Goal: Transaction & Acquisition: Purchase product/service

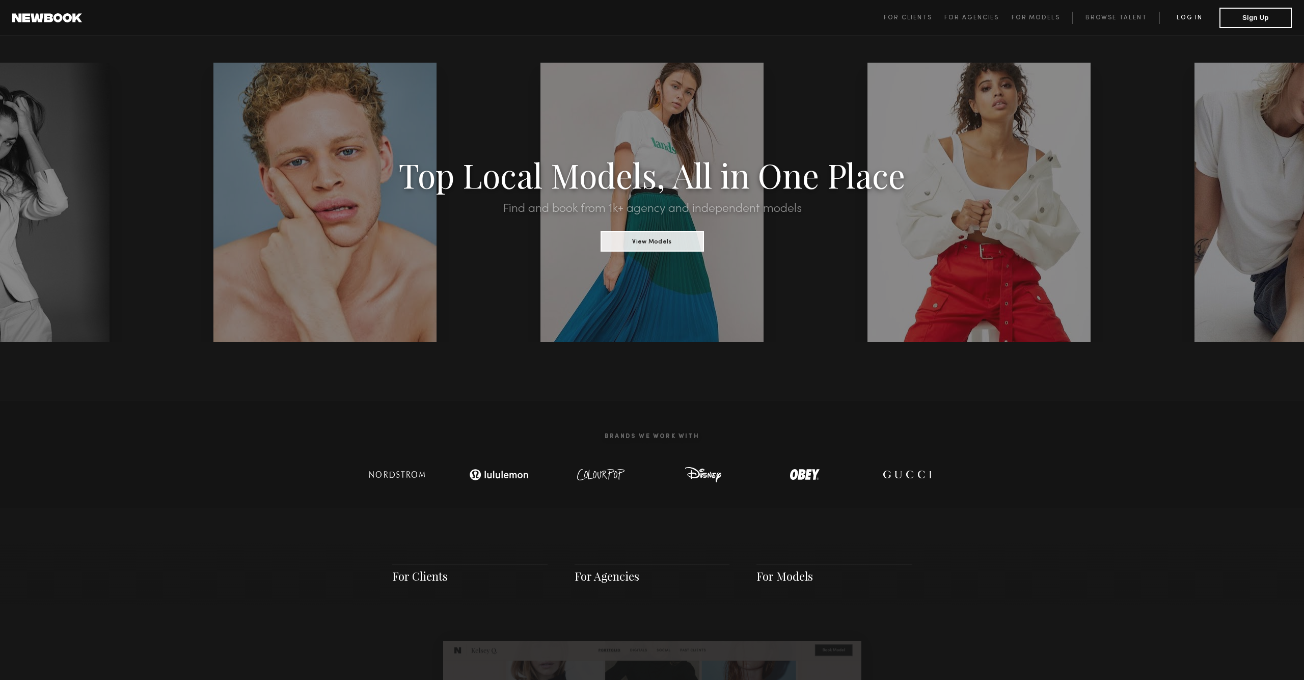
click at [1200, 17] on link "Log in" at bounding box center [1189, 18] width 60 height 12
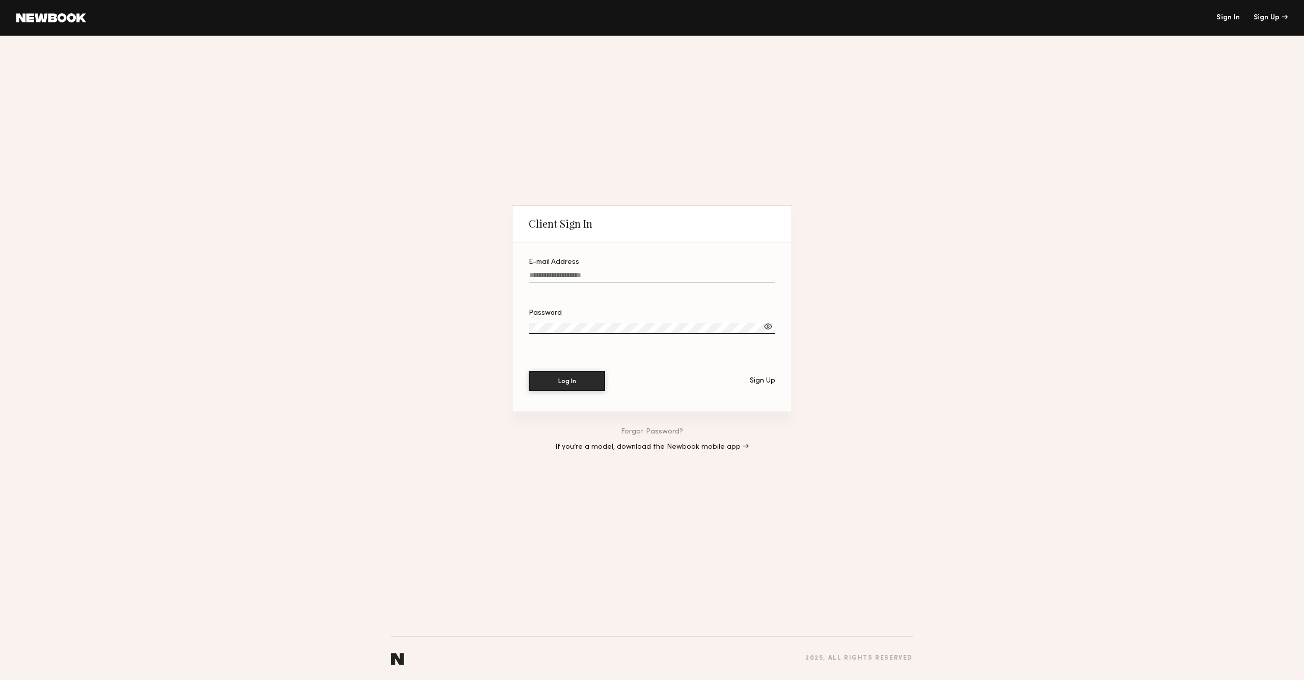
type input "**********"
click at [567, 380] on button "Log In" at bounding box center [567, 381] width 76 height 20
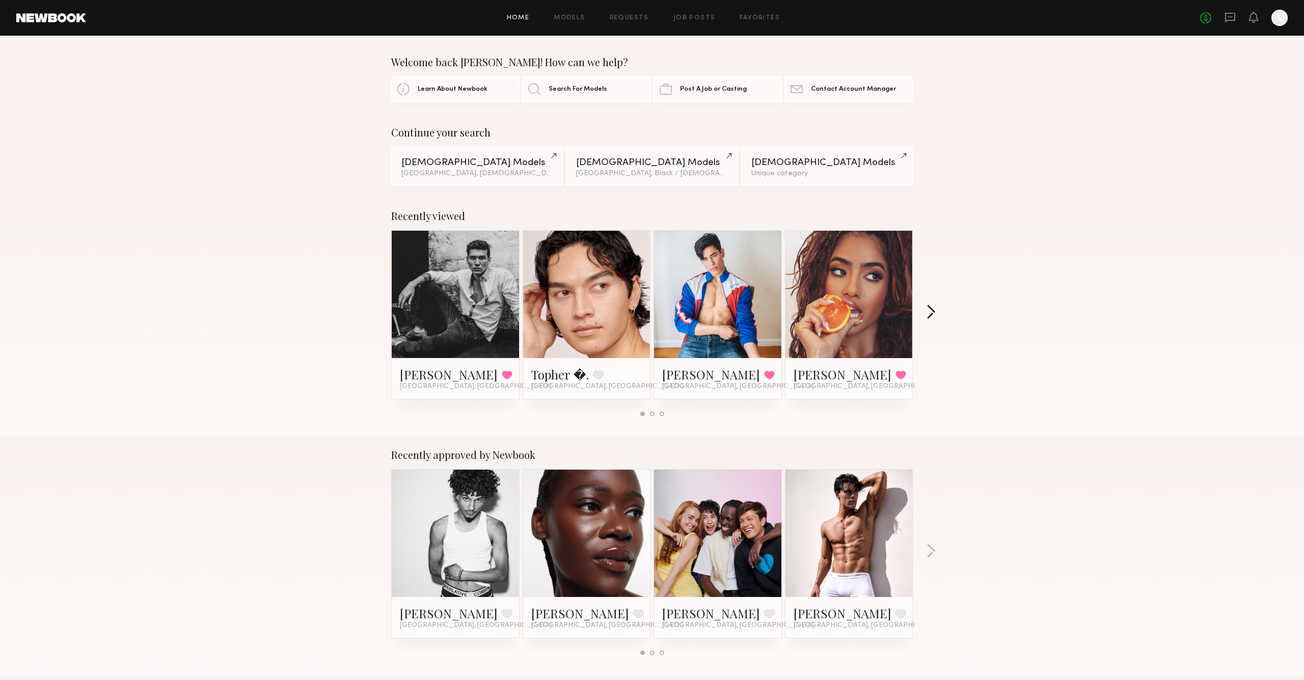
click at [929, 309] on button "button" at bounding box center [931, 313] width 10 height 17
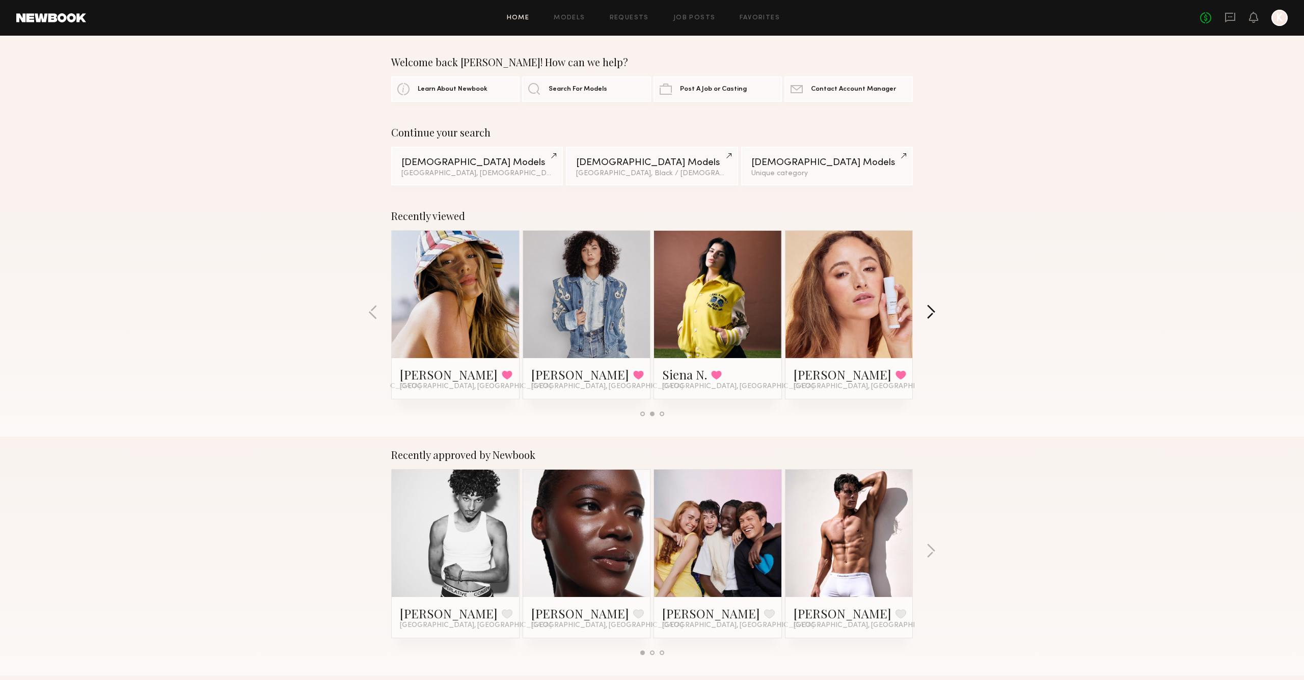
click at [929, 309] on button "button" at bounding box center [931, 313] width 10 height 17
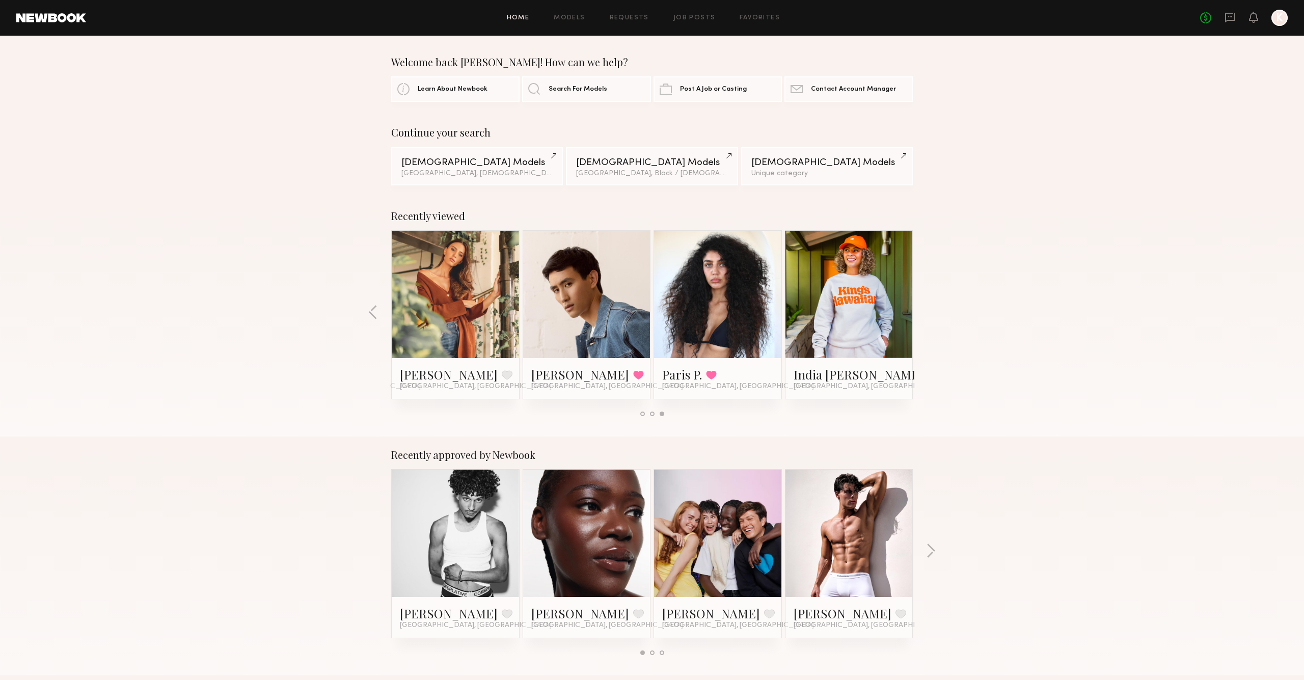
click at [378, 309] on div "Recently viewed Tommy Y. Favorited Los Angeles, CA Topher �. Favorite Los Angel…" at bounding box center [652, 317] width 1304 height 239
click at [374, 310] on button "button" at bounding box center [373, 313] width 10 height 17
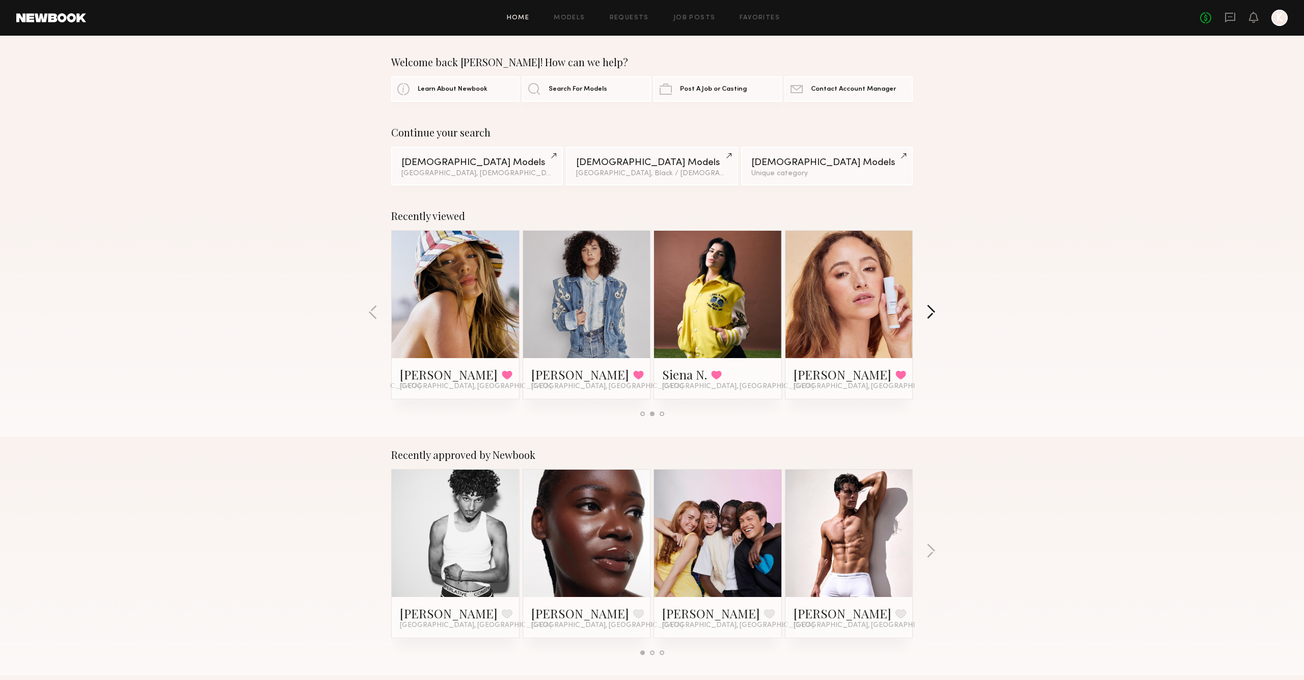
click at [935, 307] on button "button" at bounding box center [931, 313] width 10 height 17
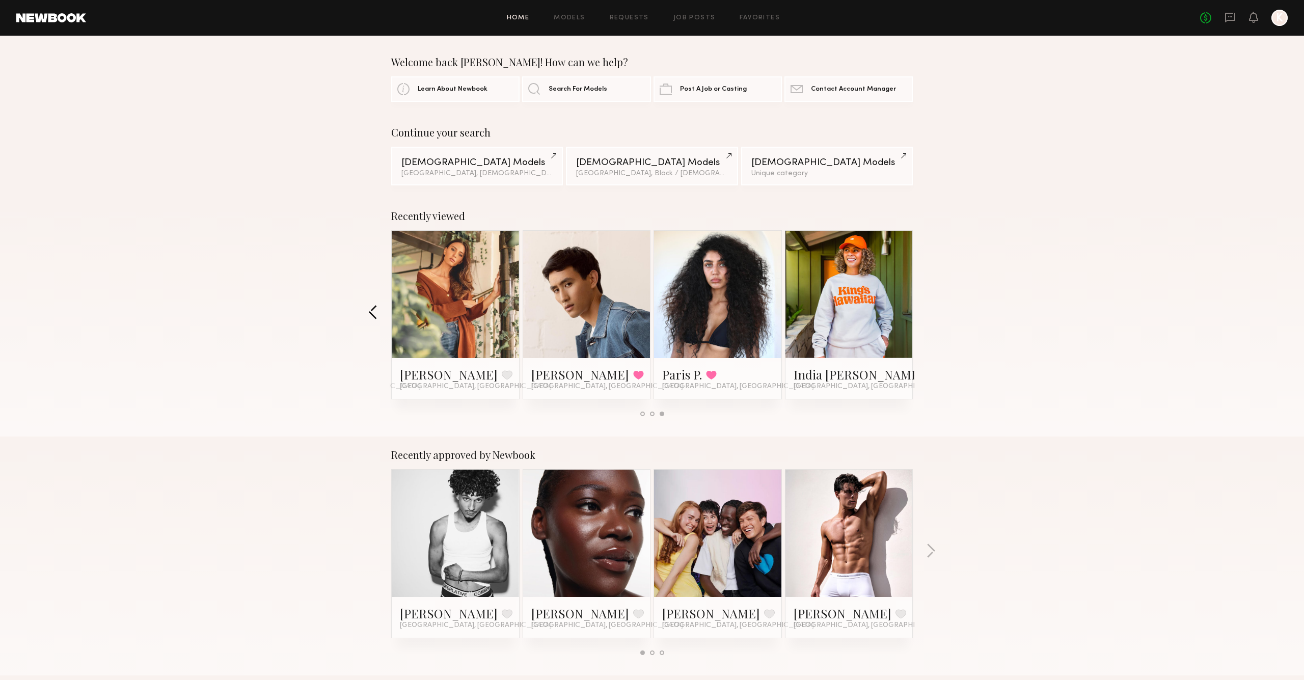
click at [372, 312] on button "button" at bounding box center [373, 313] width 10 height 17
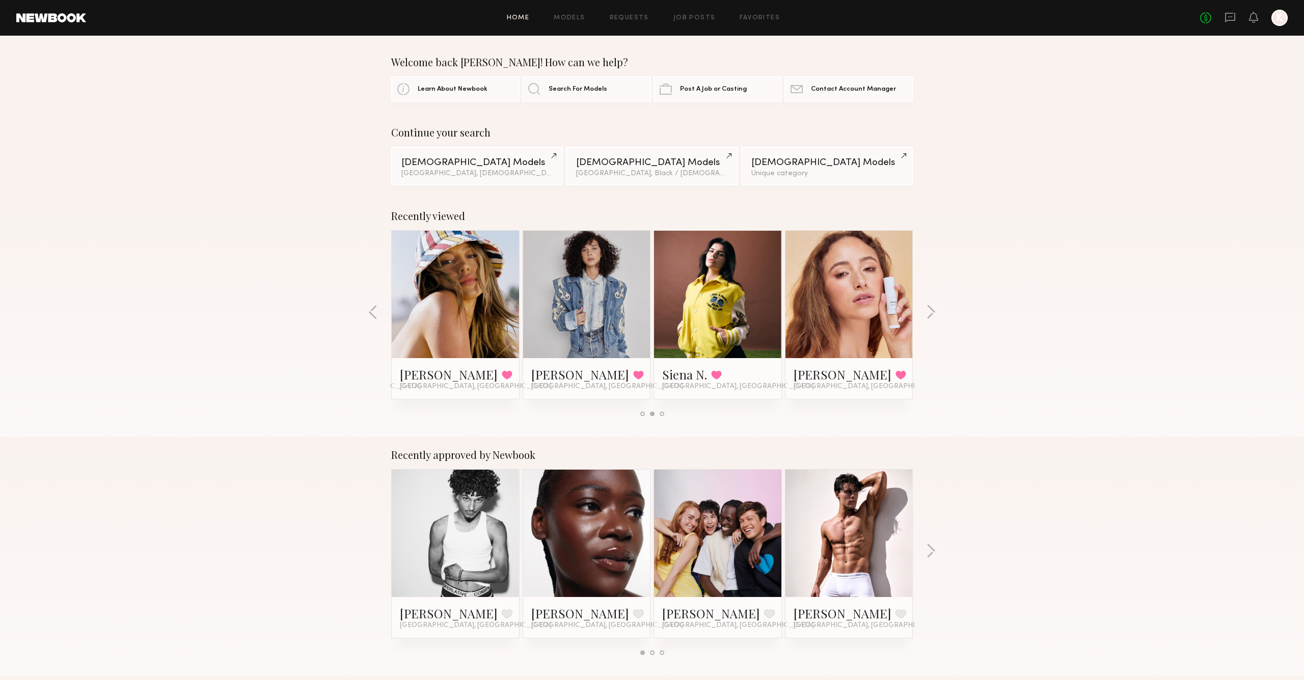
click at [722, 293] on link at bounding box center [717, 294] width 62 height 127
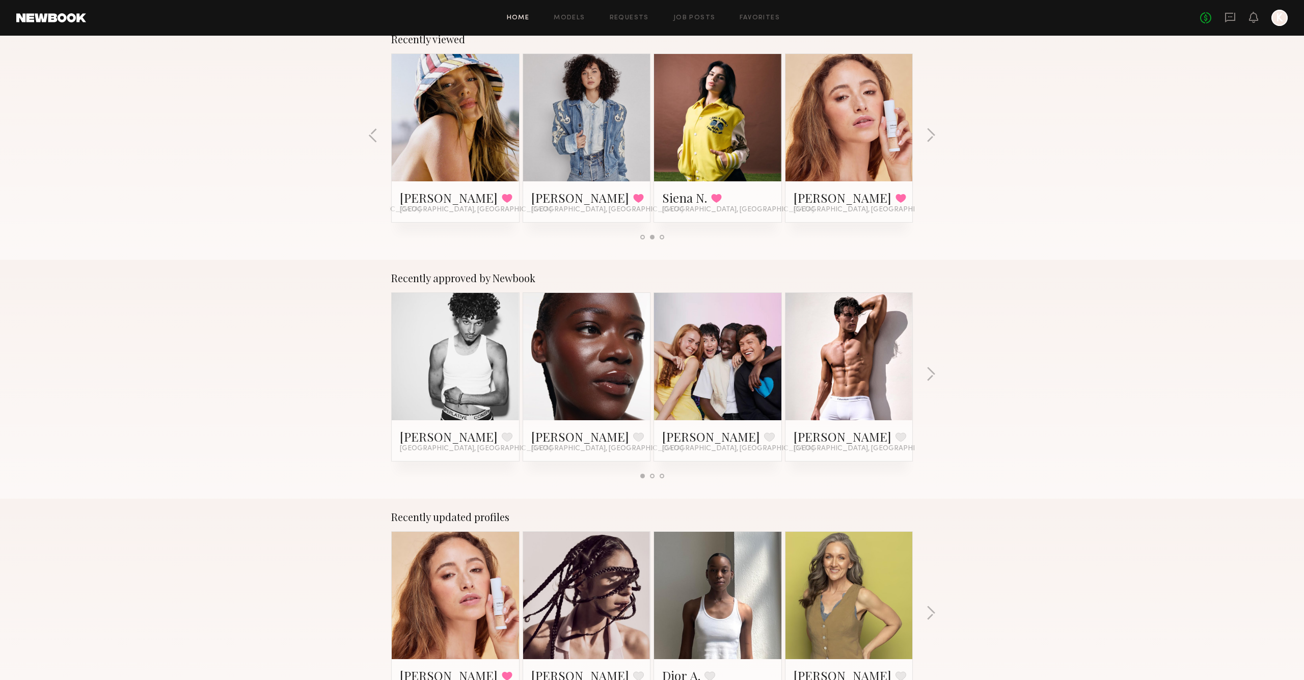
scroll to position [16, 0]
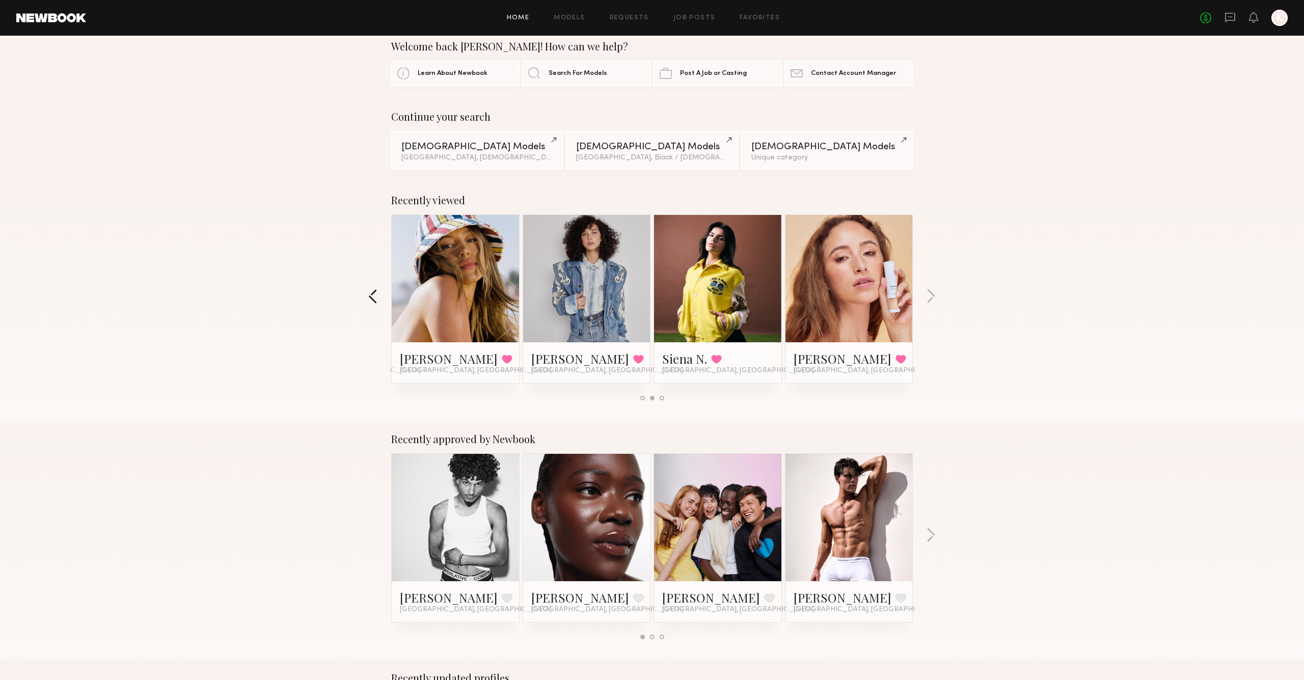
click at [370, 292] on button "button" at bounding box center [373, 297] width 10 height 17
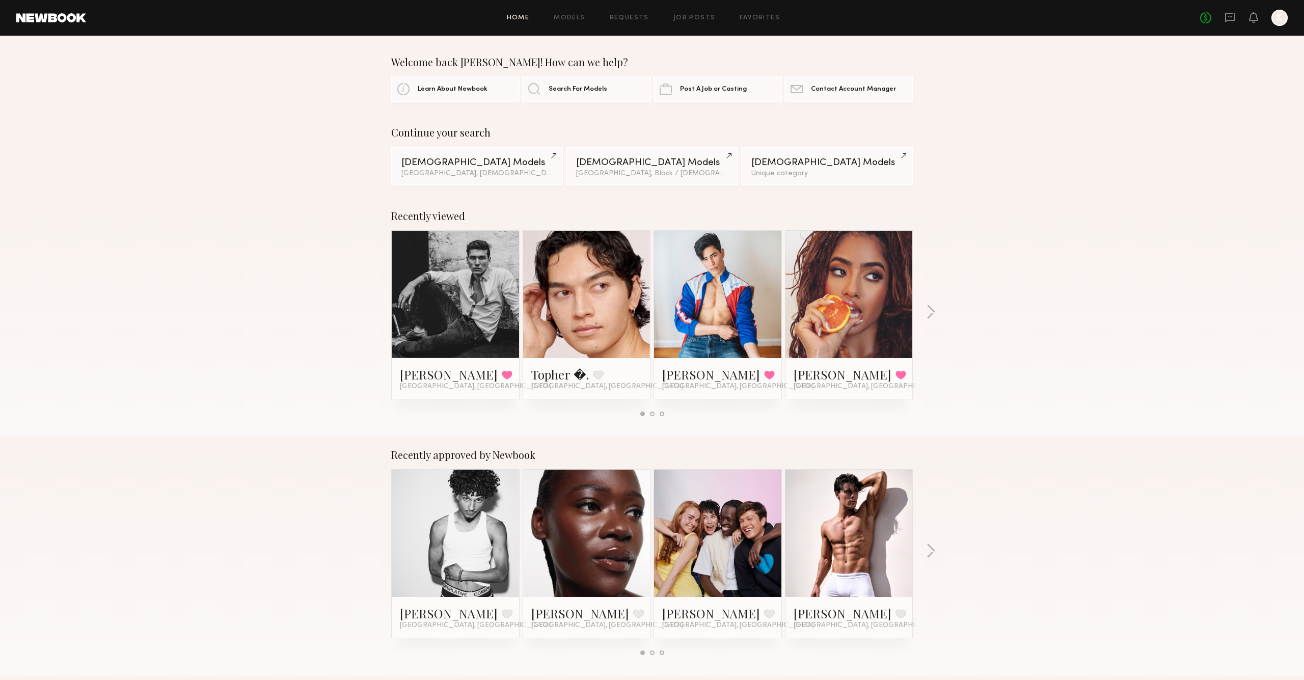
scroll to position [0, 0]
click at [470, 167] on div "Male Models" at bounding box center [476, 162] width 151 height 10
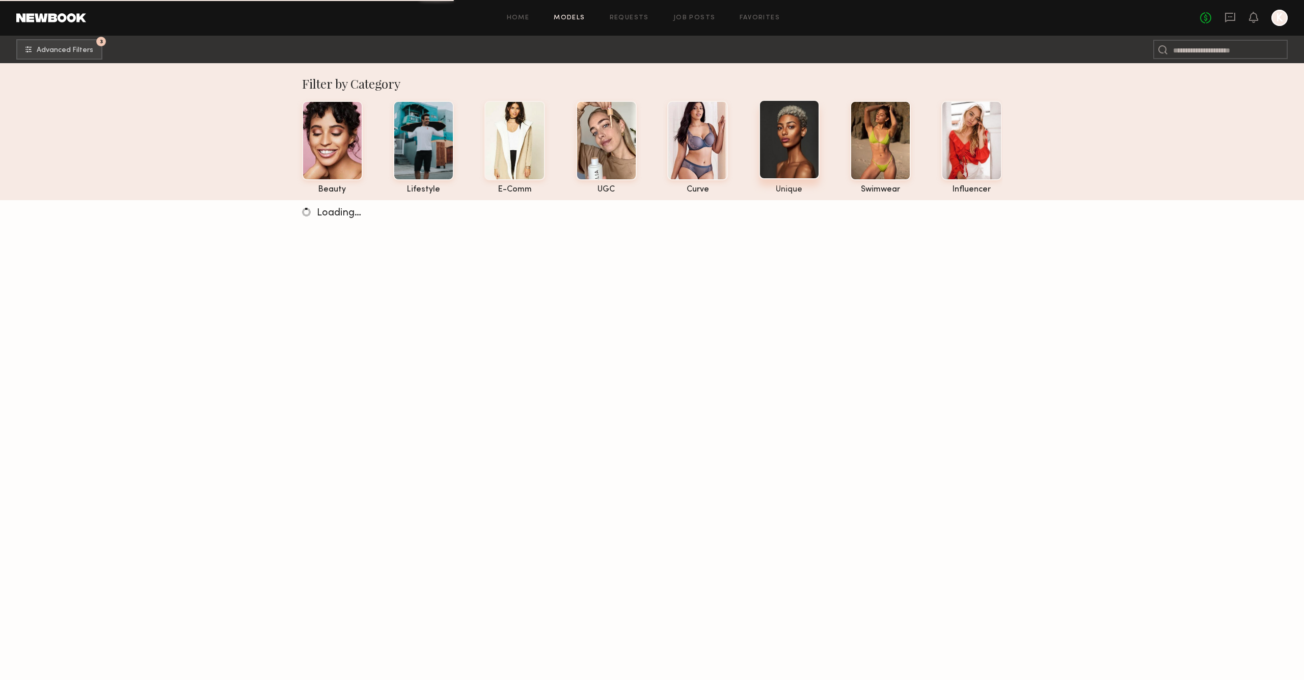
click at [802, 150] on div at bounding box center [789, 139] width 61 height 79
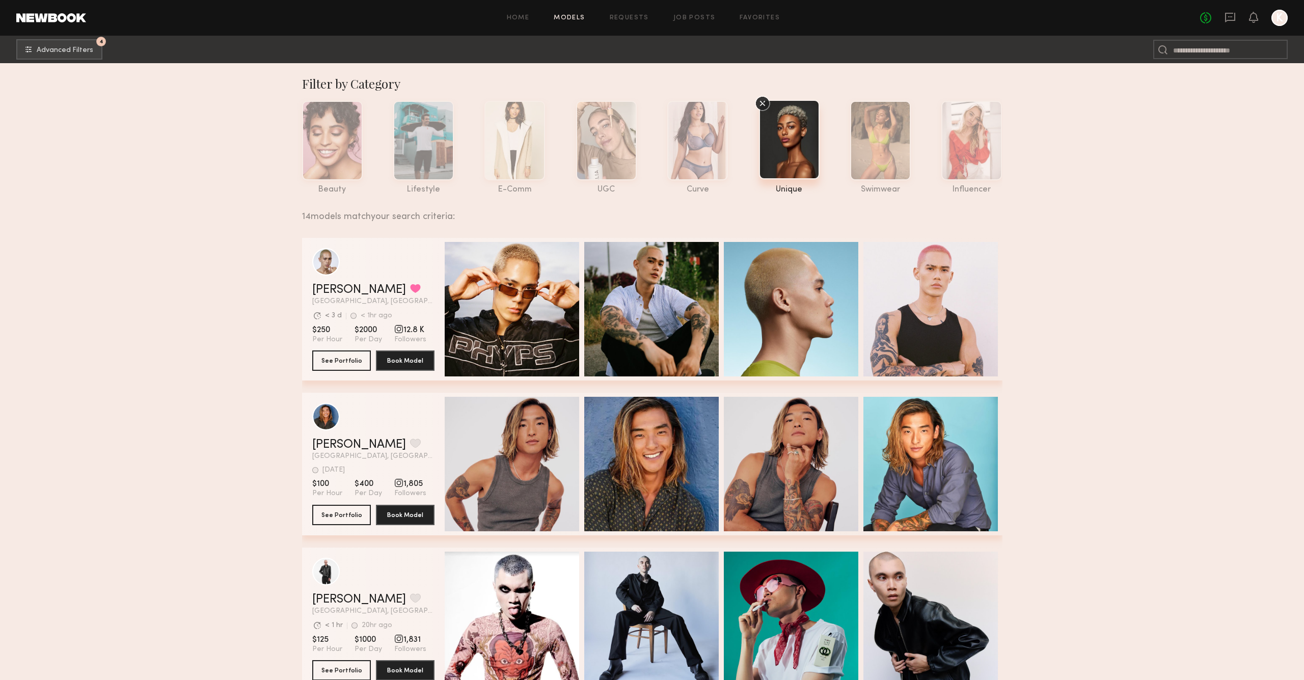
click at [776, 131] on div at bounding box center [789, 139] width 61 height 79
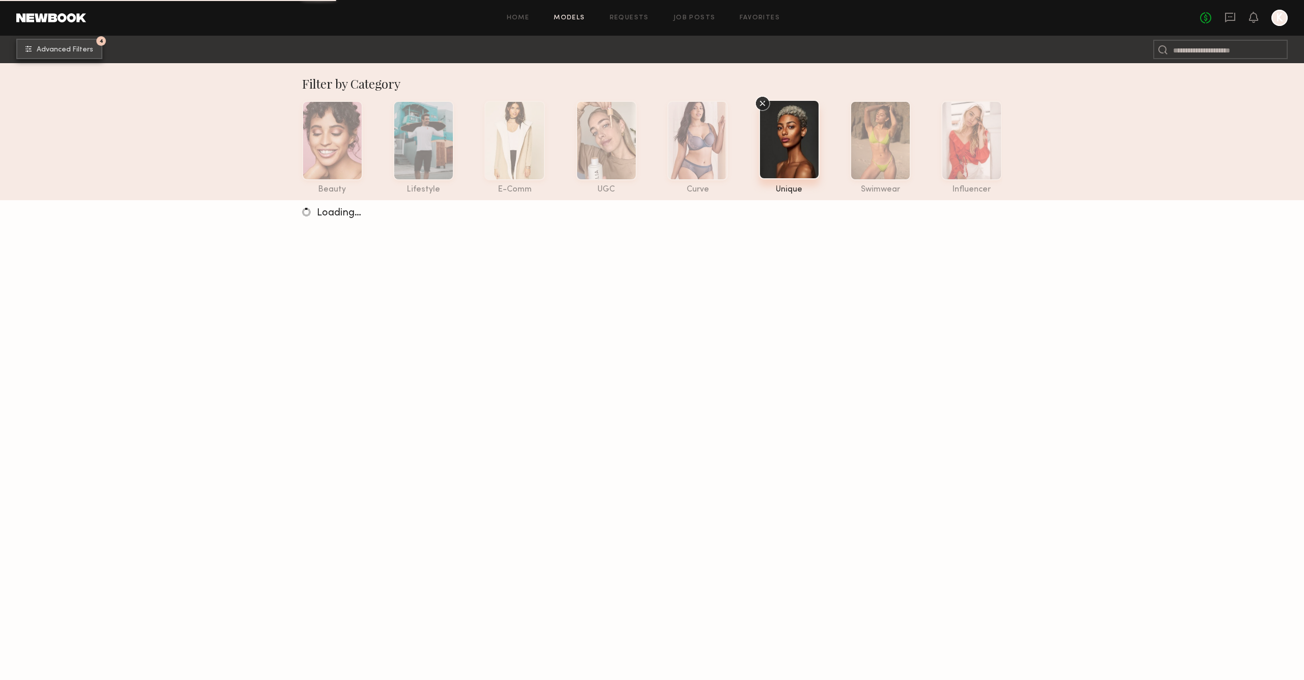
click at [89, 54] on button "4 Advanced Filters" at bounding box center [59, 49] width 86 height 20
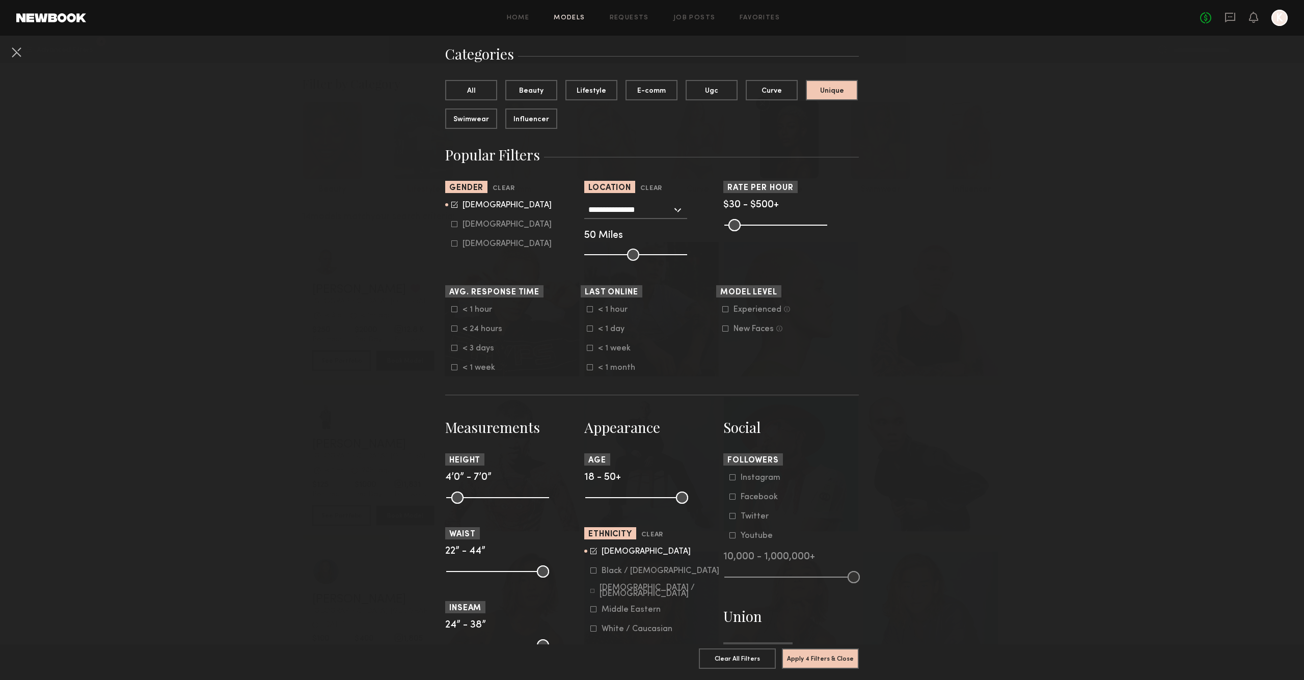
scroll to position [187, 0]
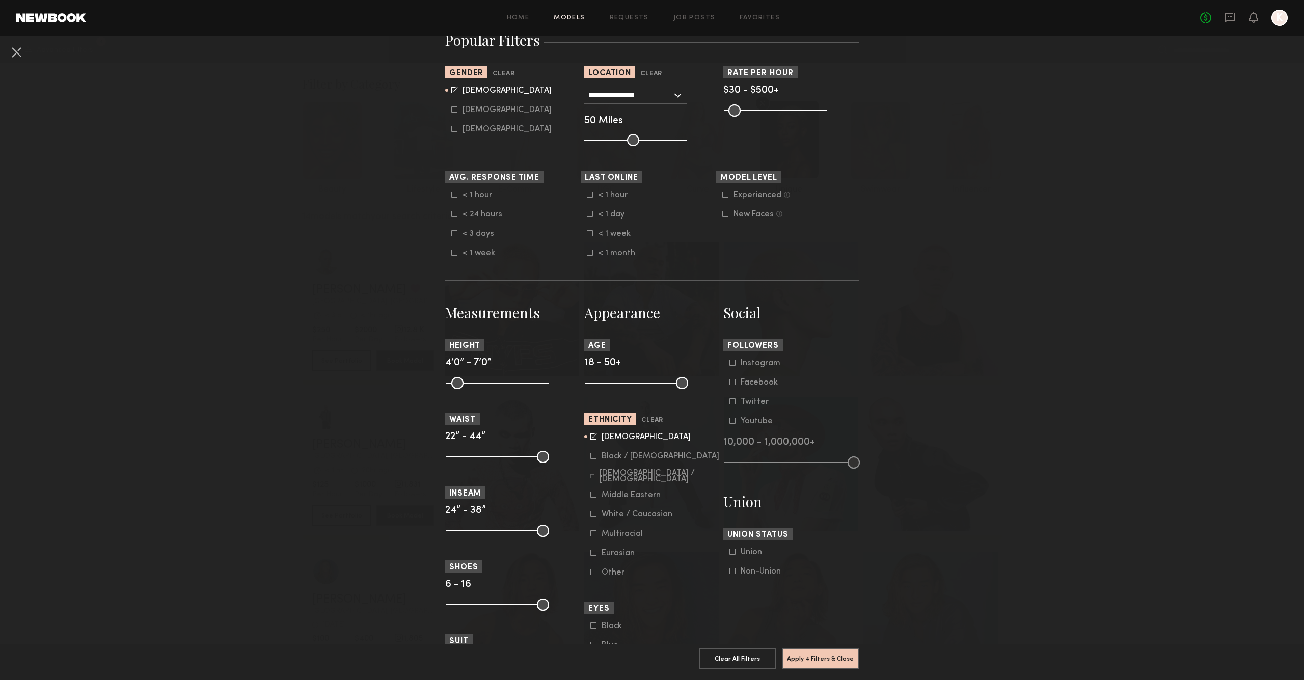
click at [596, 439] on icon at bounding box center [593, 436] width 6 height 6
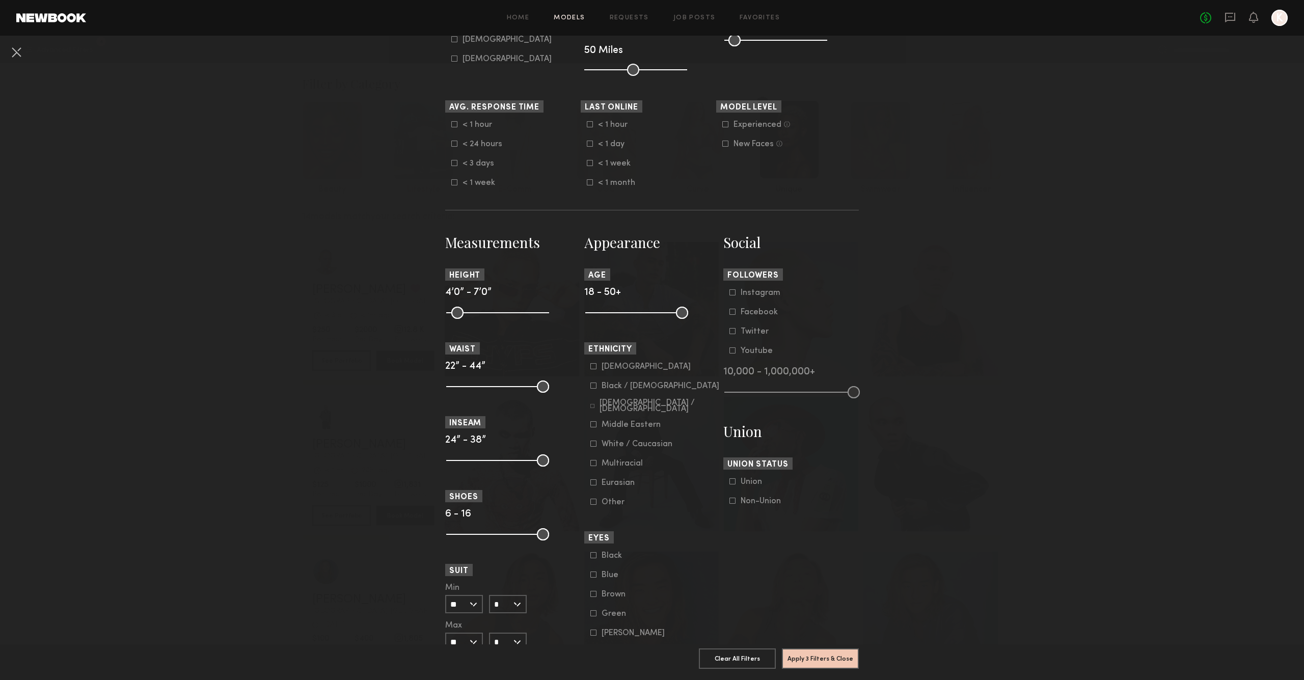
scroll to position [262, 0]
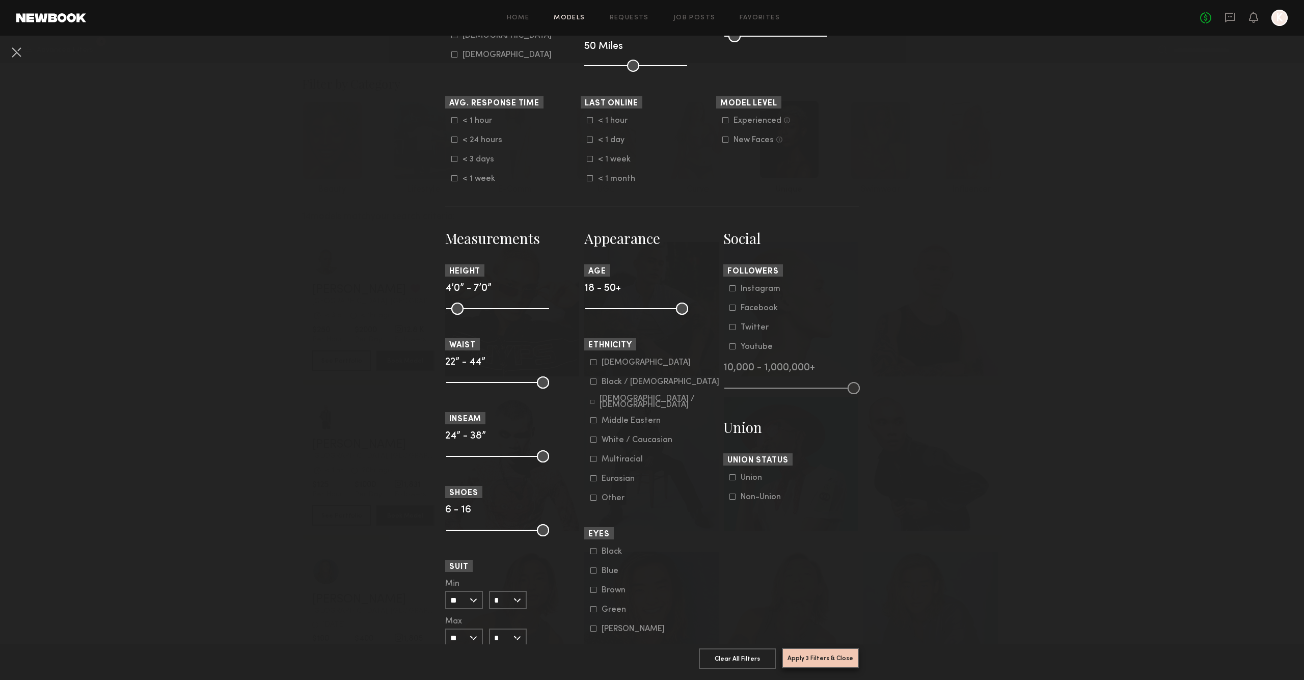
click at [818, 657] on button "Apply 3 Filters & Close" at bounding box center [820, 658] width 77 height 20
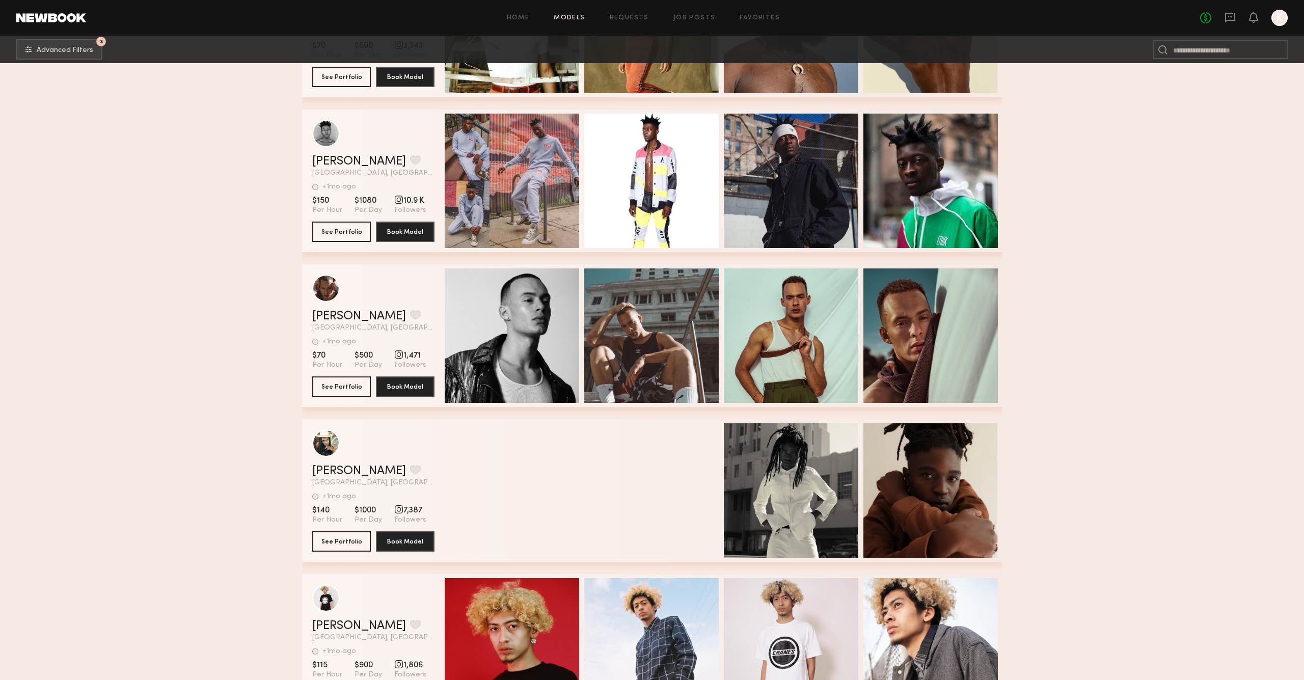
scroll to position [11366, 0]
